Goal: Information Seeking & Learning: Learn about a topic

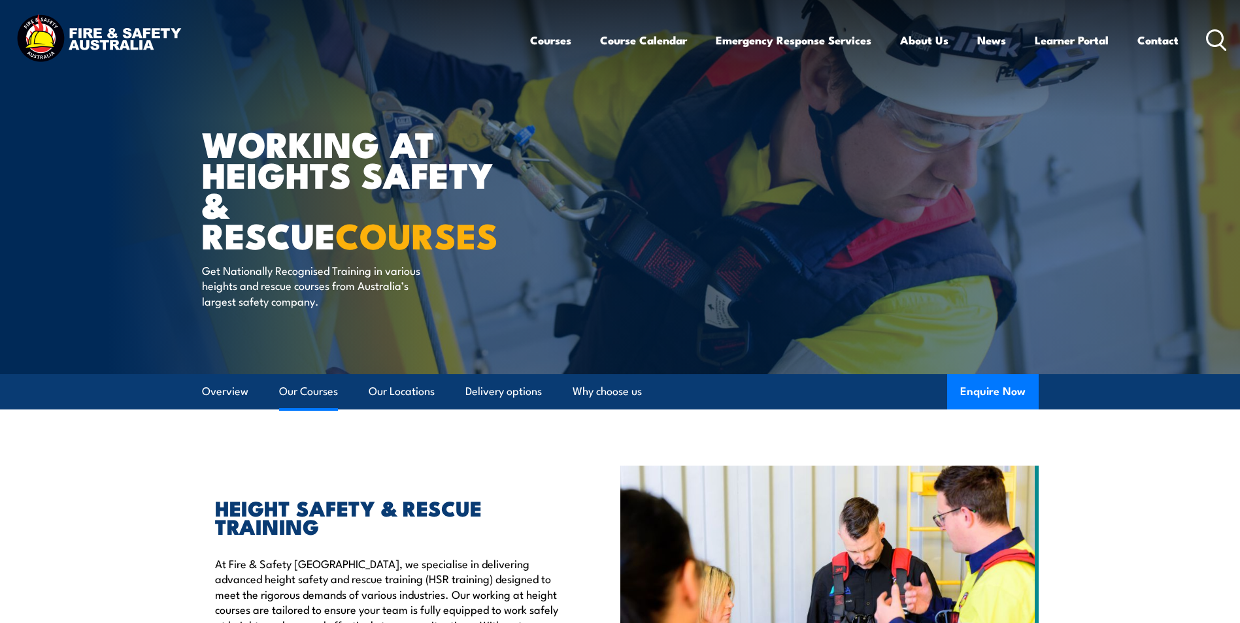
click at [323, 387] on link "Our Courses" at bounding box center [308, 391] width 59 height 35
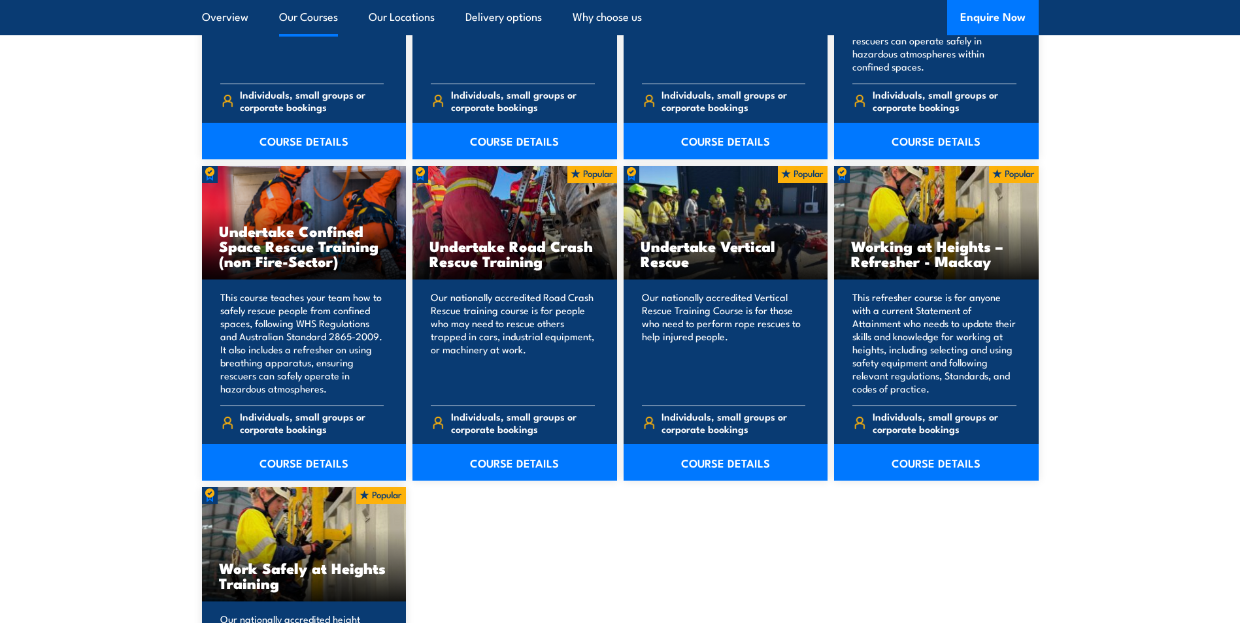
scroll to position [1253, 0]
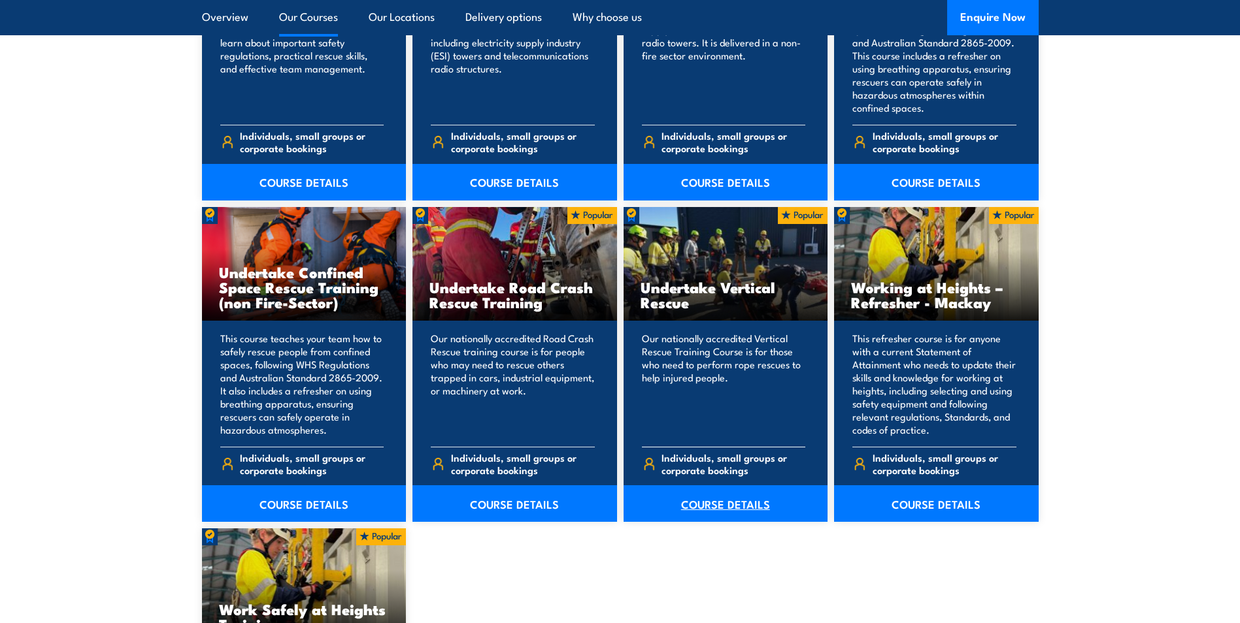
click at [726, 505] on link "COURSE DETAILS" at bounding box center [725, 504] width 205 height 37
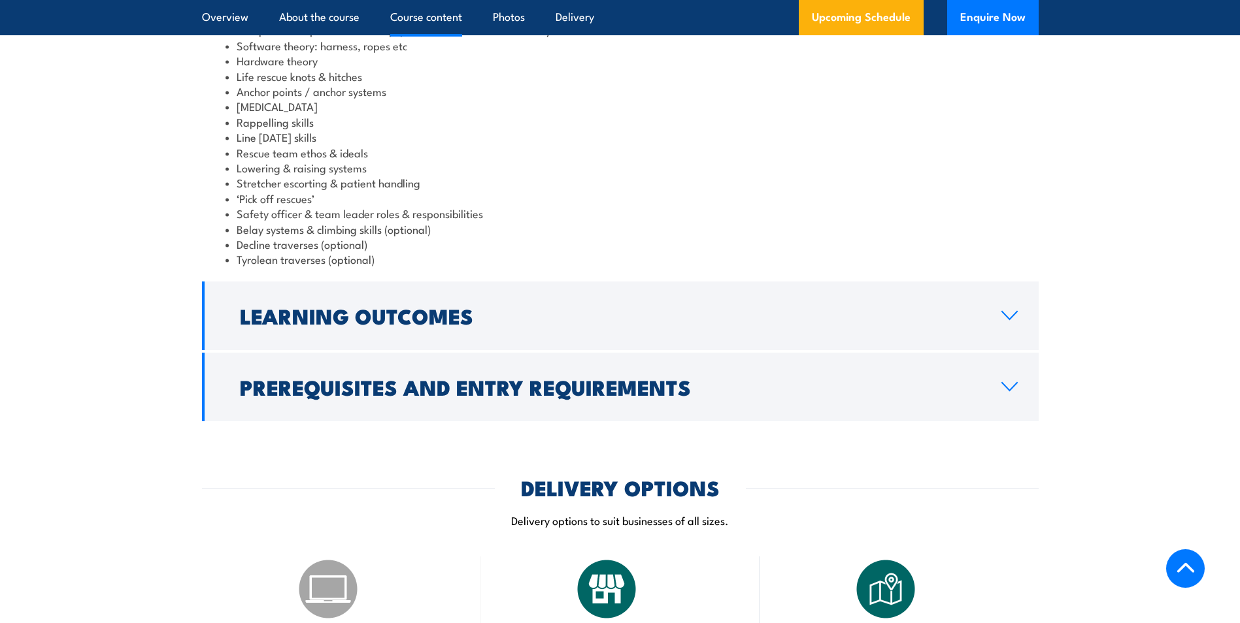
scroll to position [1307, 0]
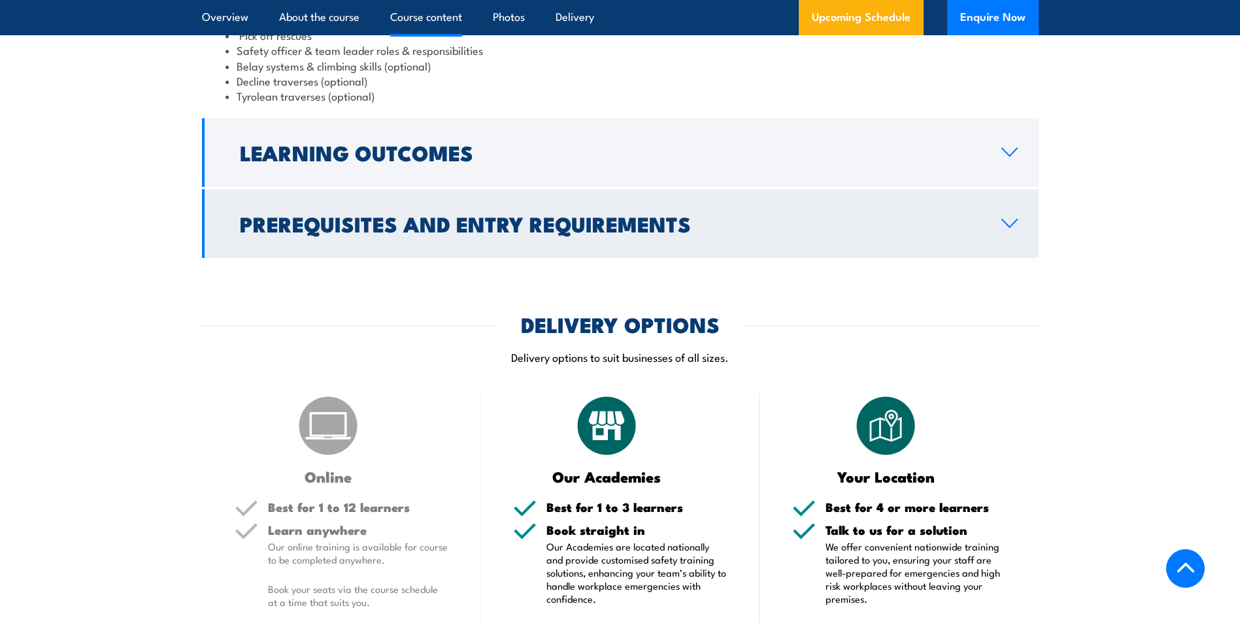
click at [556, 220] on h2 "Prerequisites and Entry Requirements" at bounding box center [610, 223] width 740 height 18
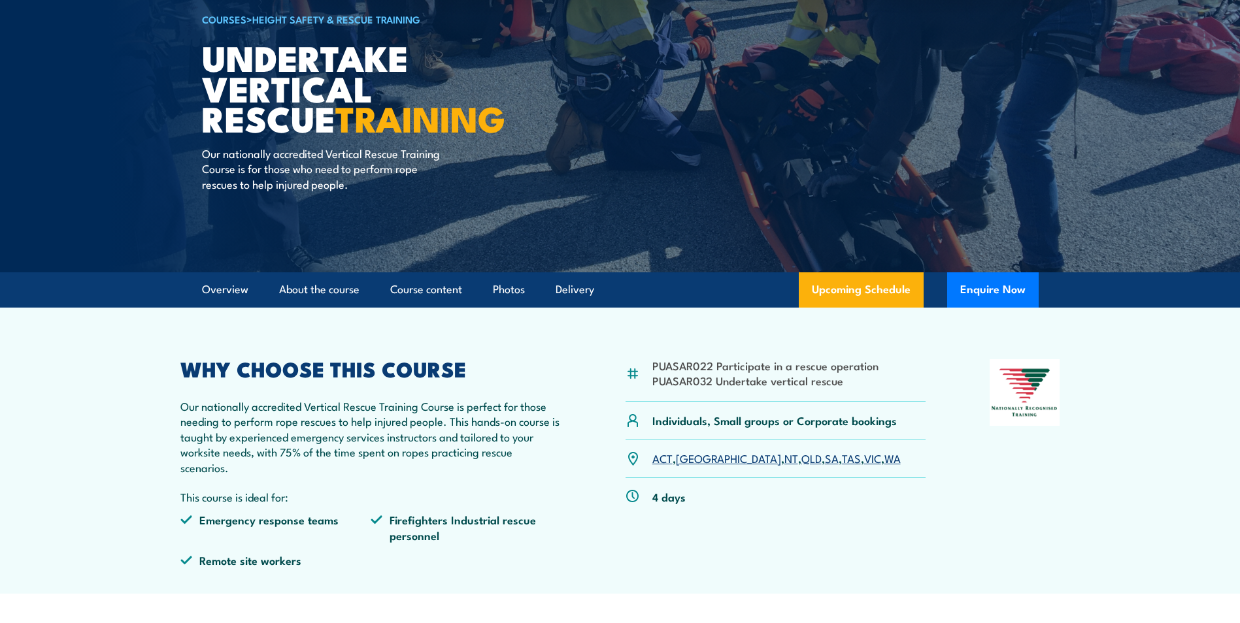
scroll to position [0, 0]
